Goal: Navigation & Orientation: Go to known website

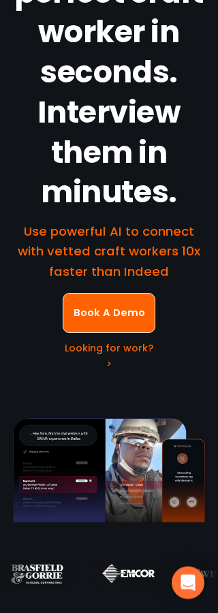
scroll to position [225, 0]
